Goal: Task Accomplishment & Management: Manage account settings

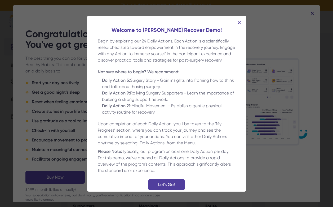
scroll to position [16, 0]
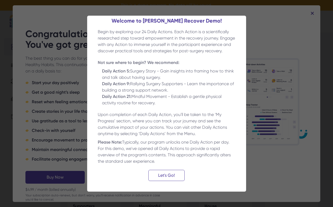
click at [163, 174] on div "Let's Go!" at bounding box center [166, 175] width 36 height 11
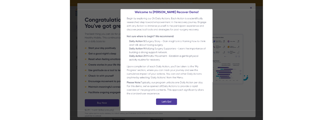
scroll to position [0, 0]
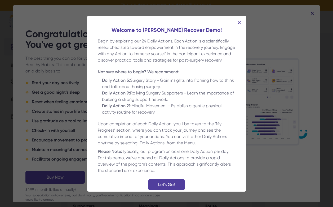
click at [238, 21] on img at bounding box center [239, 22] width 3 height 3
click at [163, 190] on div "Let's Go!" at bounding box center [166, 184] width 36 height 11
click at [236, 22] on div "Welcome to the Ready Set Recover Demo! Begin by exploring our 24 Daily Actions.…" at bounding box center [166, 104] width 159 height 176
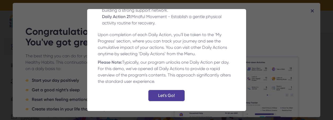
scroll to position [90, 0]
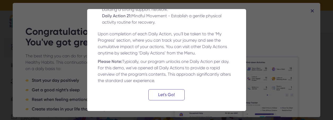
click at [171, 94] on div "Let's Go!" at bounding box center [166, 94] width 36 height 11
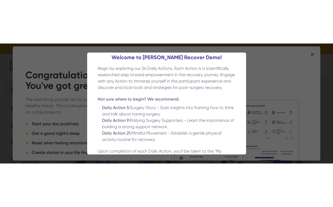
scroll to position [0, 0]
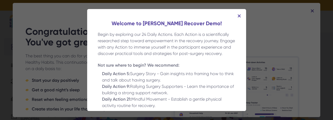
click at [238, 17] on img at bounding box center [239, 15] width 3 height 3
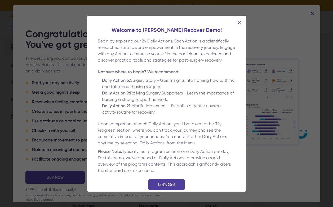
click at [309, 14] on div "Welcome to the Ready Set Recover Demo! Begin by exploring our 24 Daily Actions.…" at bounding box center [166, 103] width 333 height 207
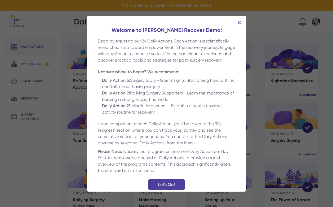
click at [238, 23] on img at bounding box center [239, 22] width 3 height 3
click at [238, 22] on img at bounding box center [239, 22] width 3 height 3
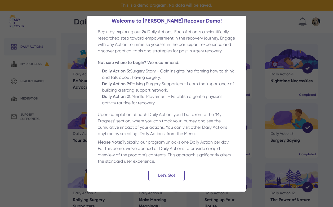
click at [164, 175] on div "Let's Go!" at bounding box center [166, 175] width 36 height 11
click at [167, 174] on div "Let's Go!" at bounding box center [166, 175] width 36 height 11
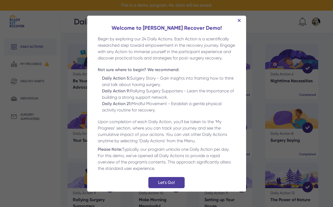
scroll to position [0, 0]
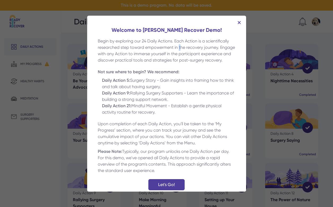
click at [238, 23] on img at bounding box center [239, 22] width 3 height 3
click at [200, 71] on div "Welcome to the Ready Set Recover Demo! Begin by exploring our 24 Daily Actions.…" at bounding box center [167, 108] width 138 height 164
click at [266, 82] on div "Welcome to the Ready Set Recover Demo! Begin by exploring our 24 Daily Actions.…" at bounding box center [166, 103] width 333 height 207
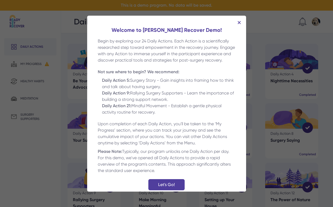
click at [266, 82] on div "Welcome to the Ready Set Recover Demo! Begin by exploring our 24 Daily Actions.…" at bounding box center [166, 103] width 333 height 207
click at [238, 23] on img at bounding box center [239, 22] width 3 height 3
click at [239, 22] on img at bounding box center [239, 22] width 3 height 3
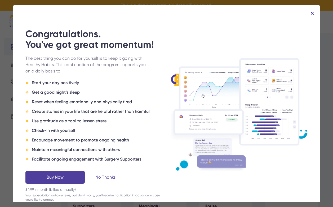
scroll to position [23, 0]
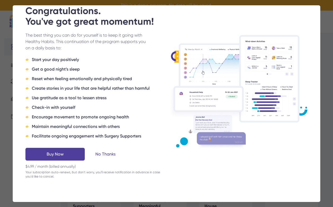
click at [105, 154] on div "No Thanks" at bounding box center [105, 154] width 20 height 6
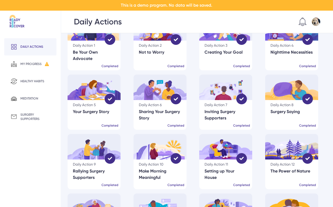
scroll to position [0, 0]
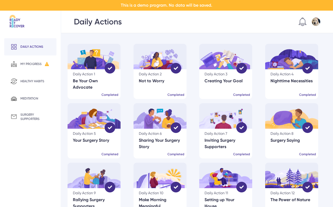
click at [315, 24] on img at bounding box center [316, 21] width 8 height 8
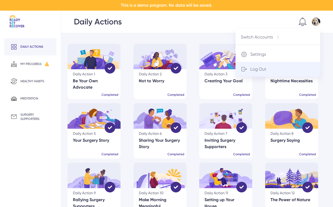
click at [275, 72] on div "Log Out" at bounding box center [278, 69] width 85 height 15
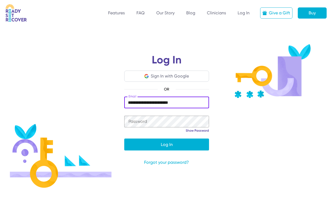
click at [129, 103] on input "**********" at bounding box center [166, 102] width 85 height 12
type input "**********"
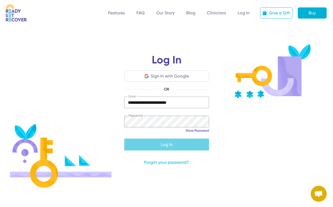
click at [164, 149] on span "submit" at bounding box center [166, 144] width 85 height 13
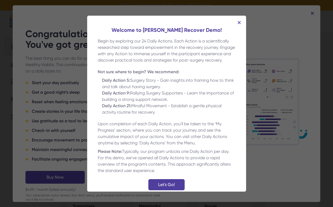
scroll to position [16, 0]
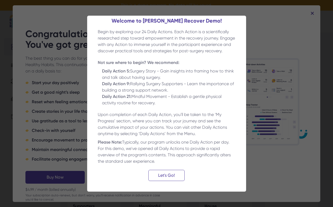
click at [171, 174] on div "Let's Go!" at bounding box center [166, 175] width 36 height 11
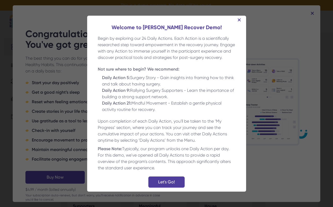
scroll to position [0, 0]
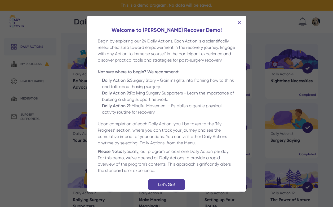
click at [238, 22] on img at bounding box center [239, 22] width 3 height 3
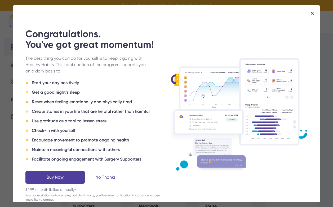
click at [312, 12] on img at bounding box center [312, 13] width 3 height 3
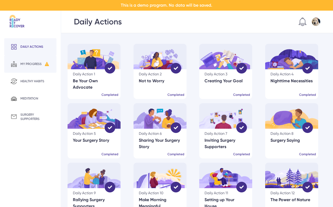
click at [39, 64] on div "my progress" at bounding box center [30, 64] width 21 height 4
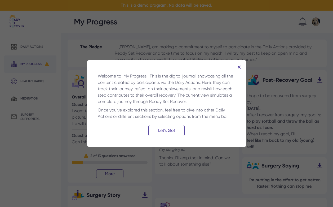
click at [174, 133] on div "Let's Go!" at bounding box center [166, 130] width 36 height 11
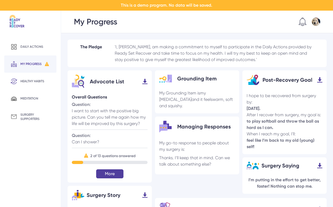
click at [111, 175] on button "More" at bounding box center [109, 173] width 27 height 9
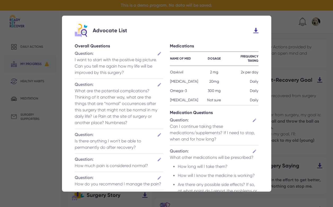
click at [274, 62] on div "Advocate List Overall Questions Question: Edit I want to start with the positiv…" at bounding box center [166, 103] width 333 height 207
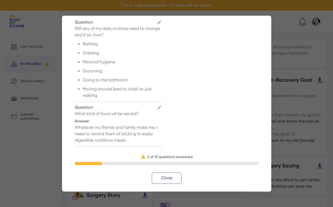
scroll to position [283, 0]
click at [163, 183] on div "Advocate List Overall Questions Question: Edit I want to start with the positiv…" at bounding box center [166, 104] width 209 height 176
click at [165, 178] on div "Close" at bounding box center [167, 177] width 30 height 11
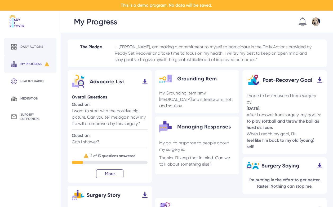
click at [32, 48] on div "Daily actions" at bounding box center [31, 47] width 23 height 4
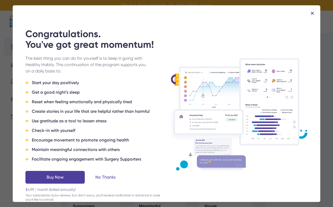
click at [107, 176] on div "No Thanks" at bounding box center [105, 177] width 20 height 6
